Goal: Task Accomplishment & Management: Complete application form

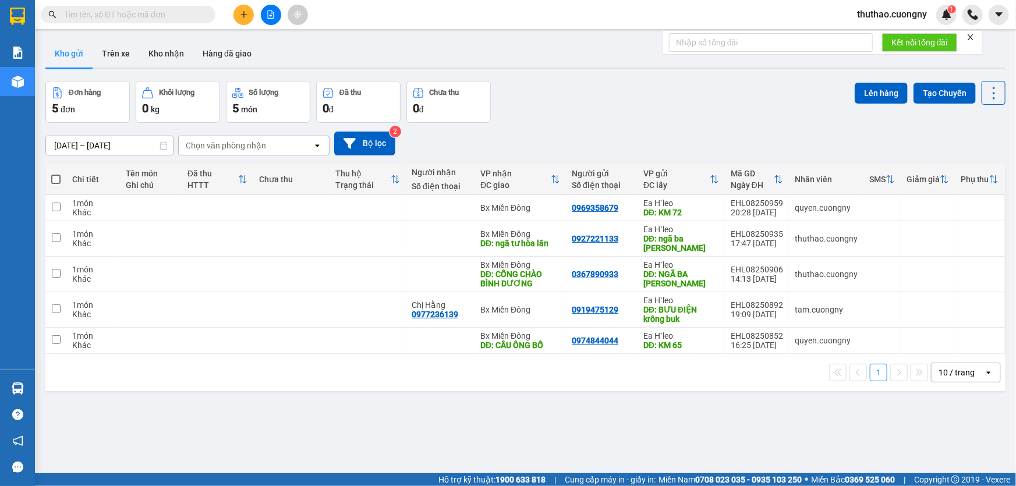
click at [243, 16] on icon "plus" at bounding box center [244, 14] width 8 height 8
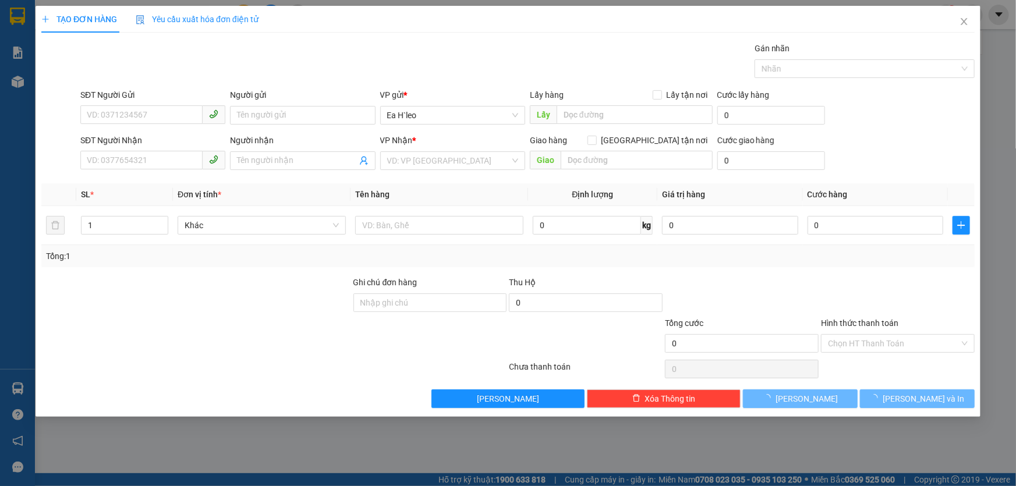
click at [141, 15] on span "Yêu cầu xuất hóa đơn điện tử" at bounding box center [197, 19] width 123 height 9
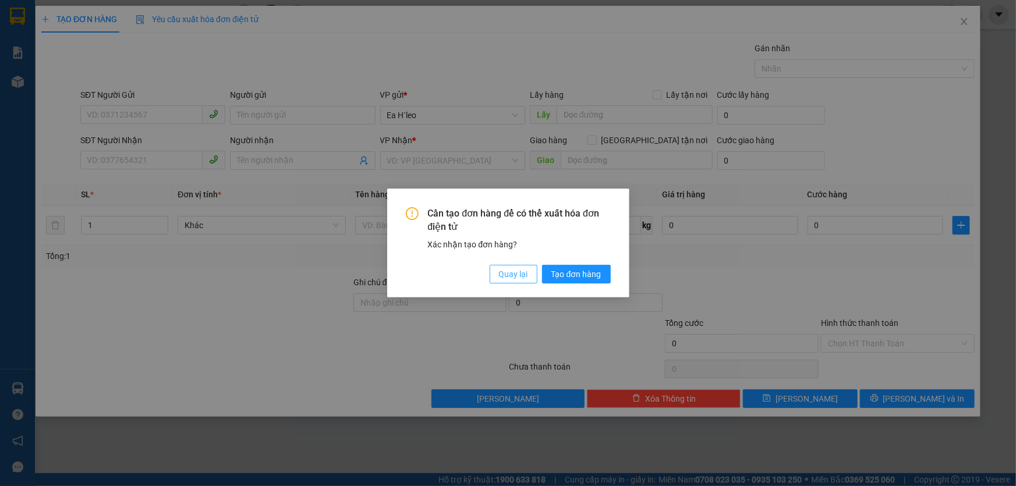
click at [508, 273] on span "Quay lại" at bounding box center [513, 274] width 29 height 13
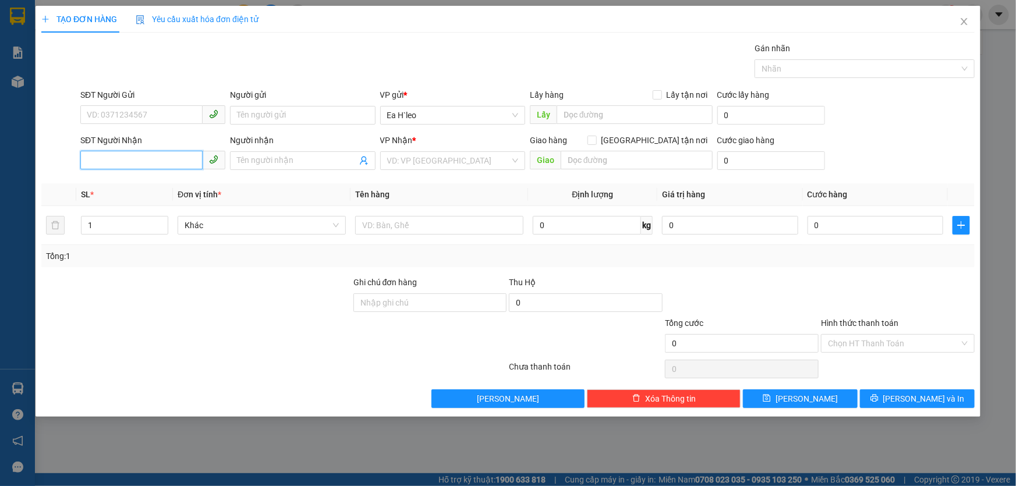
click at [154, 151] on input "SĐT Người Nhận" at bounding box center [141, 160] width 122 height 19
drag, startPoint x: 153, startPoint y: 154, endPoint x: 128, endPoint y: 160, distance: 25.6
click at [128, 160] on input "SĐT Người Nhận" at bounding box center [141, 160] width 122 height 19
drag, startPoint x: 151, startPoint y: 159, endPoint x: 82, endPoint y: 163, distance: 69.4
click at [82, 163] on input "0777306666" at bounding box center [141, 160] width 122 height 19
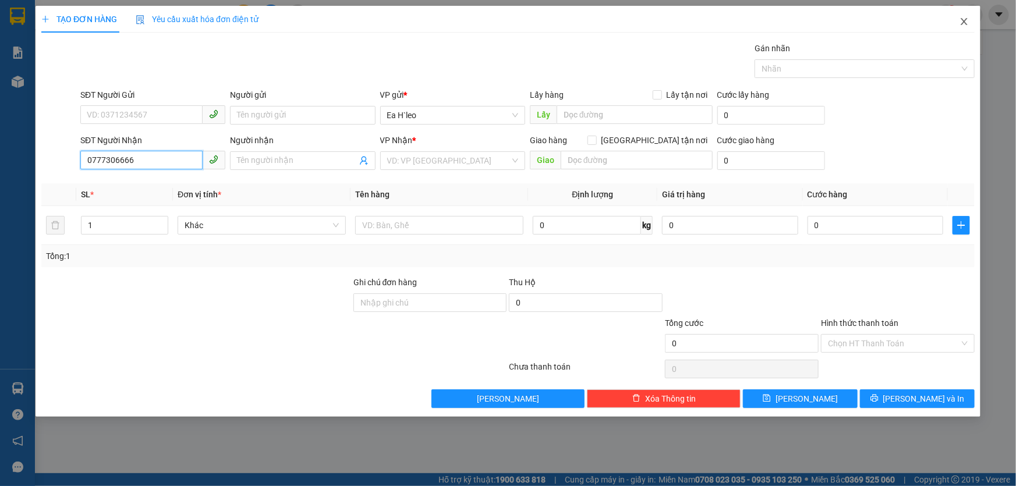
type input "0777306666"
click at [972, 27] on span "Close" at bounding box center [964, 22] width 33 height 33
click at [966, 24] on div at bounding box center [973, 15] width 20 height 20
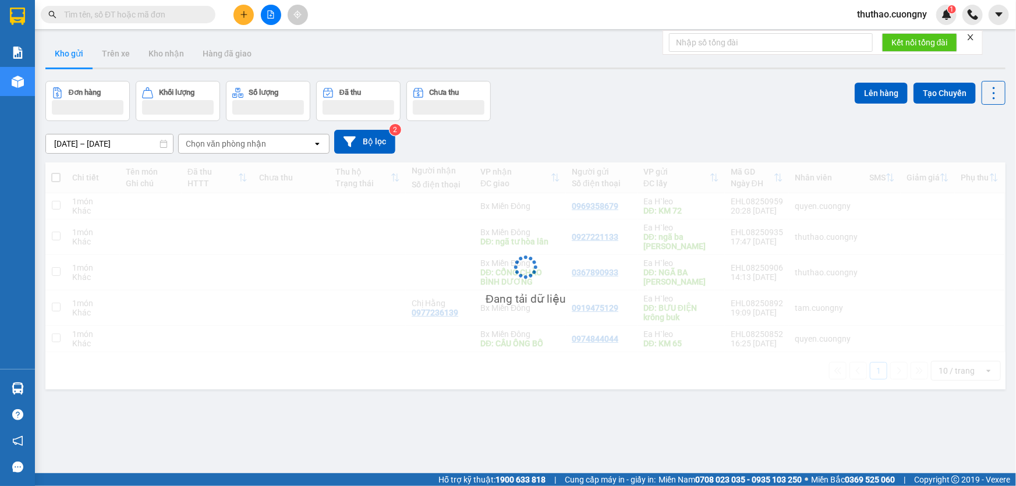
click at [92, 17] on input "text" at bounding box center [132, 14] width 137 height 13
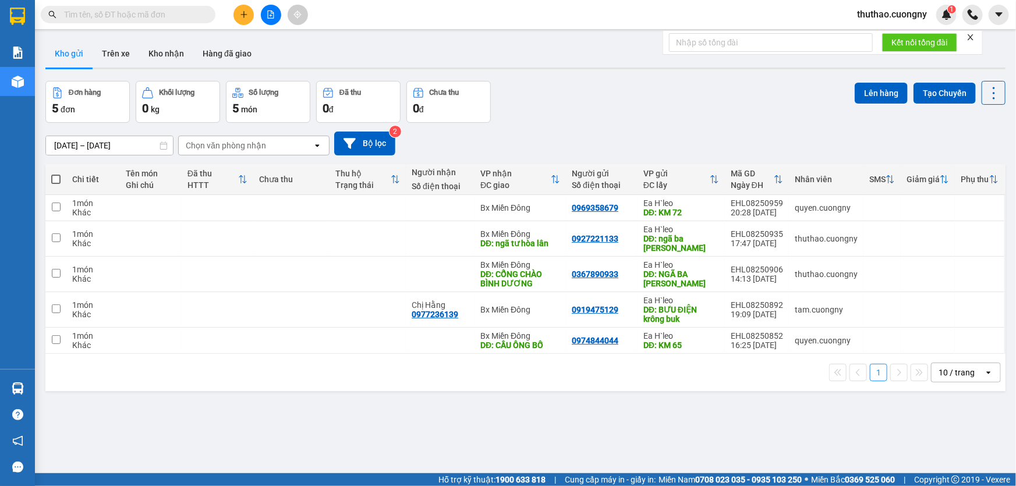
paste input "0777306666"
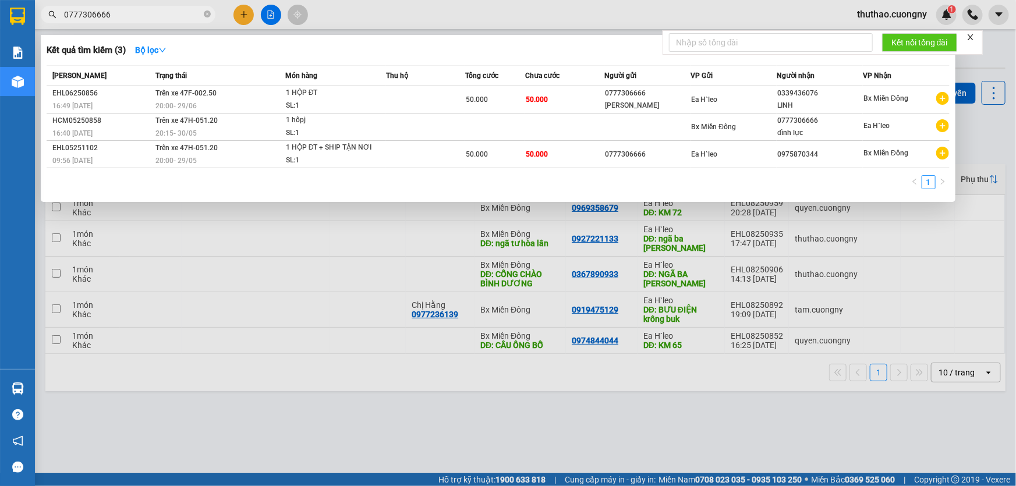
type input "0777306666"
